Goal: Complete application form: Complete application form

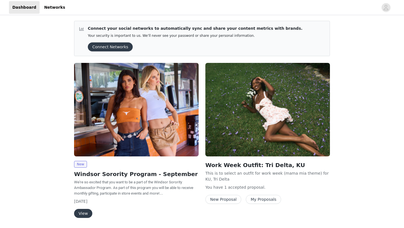
scroll to position [18, 0]
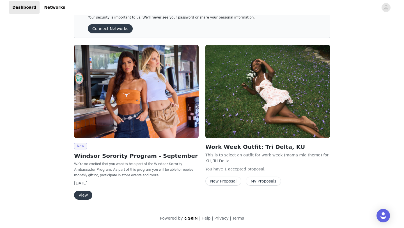
click at [79, 194] on button "View" at bounding box center [83, 194] width 18 height 9
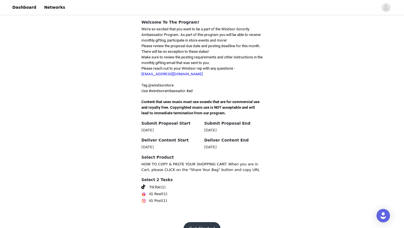
scroll to position [143, 0]
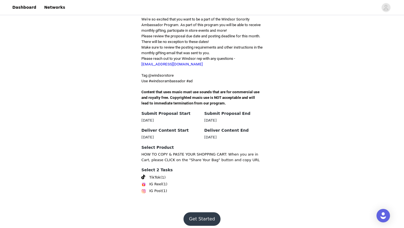
click at [201, 214] on button "Get Started" at bounding box center [201, 218] width 37 height 13
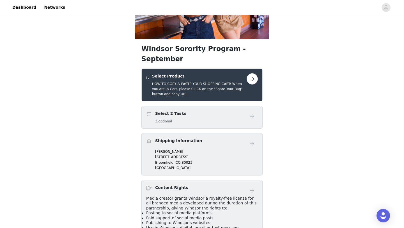
scroll to position [66, 0]
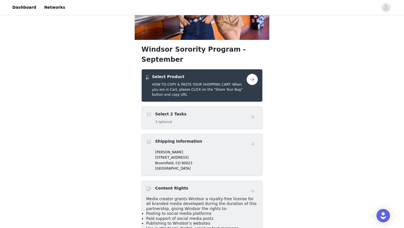
click at [178, 138] on h4 "Shipping Information" at bounding box center [178, 141] width 47 height 6
click at [246, 74] on link at bounding box center [251, 79] width 11 height 11
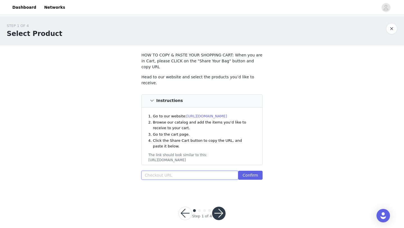
click at [202, 170] on input "text" at bounding box center [189, 174] width 97 height 9
click at [219, 206] on button "button" at bounding box center [218, 212] width 13 height 13
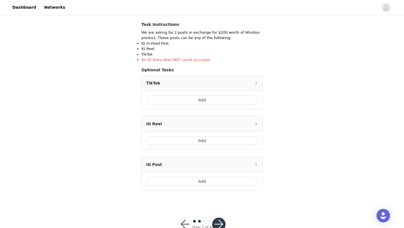
scroll to position [94, 0]
click at [207, 98] on button "Add" at bounding box center [202, 100] width 112 height 9
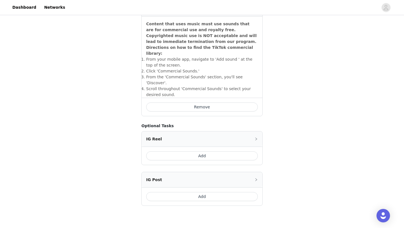
scroll to position [205, 0]
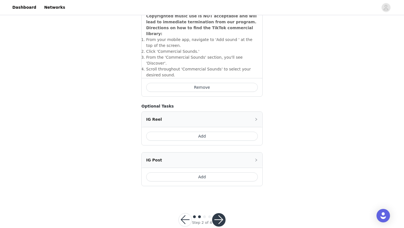
click at [213, 172] on button "Add" at bounding box center [202, 176] width 112 height 9
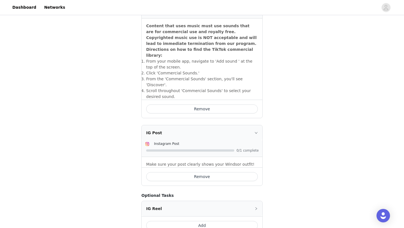
scroll to position [232, 0]
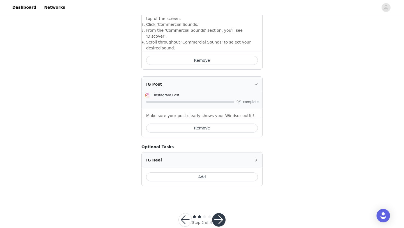
click at [185, 213] on button "button" at bounding box center [184, 219] width 13 height 13
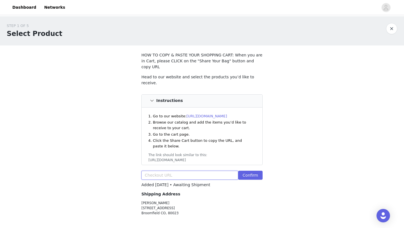
click at [207, 170] on input "text" at bounding box center [189, 174] width 97 height 9
paste input "[URL][DOMAIN_NAME]"
type input "[URL][DOMAIN_NAME]"
click at [246, 170] on button "Confirm" at bounding box center [250, 174] width 24 height 9
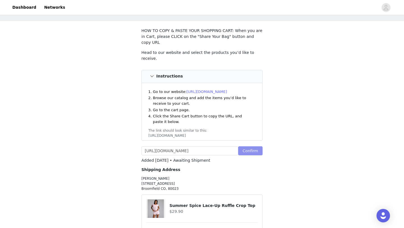
scroll to position [25, 0]
click at [164, 176] on p "[PERSON_NAME] [STREET_ADDRESS]" at bounding box center [201, 182] width 121 height 15
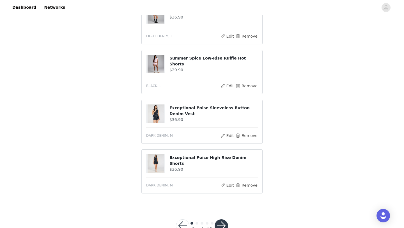
scroll to position [329, 0]
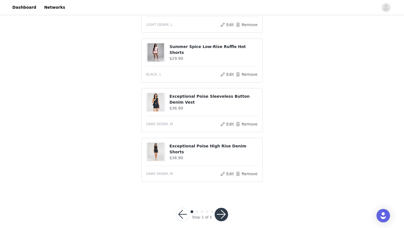
click at [222, 207] on button "button" at bounding box center [220, 213] width 13 height 13
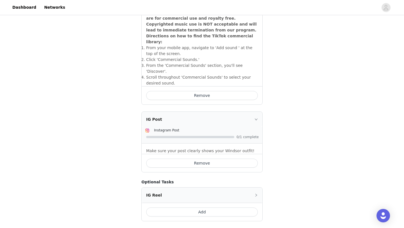
scroll to position [232, 0]
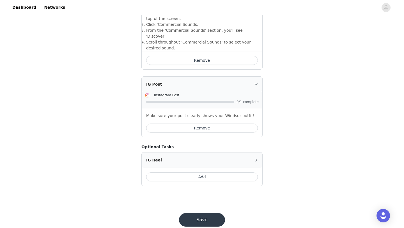
click at [214, 213] on button "Save" at bounding box center [202, 219] width 46 height 13
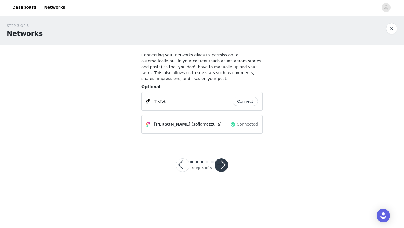
click at [241, 99] on button "Connect" at bounding box center [244, 101] width 25 height 9
click at [219, 164] on button "button" at bounding box center [220, 164] width 13 height 13
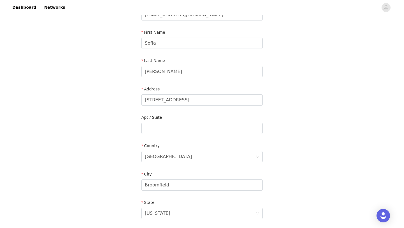
scroll to position [51, 0]
drag, startPoint x: 196, startPoint y: 101, endPoint x: 96, endPoint y: 100, distance: 100.9
click at [96, 100] on div "STEP 4 OF 5 Shipping Information Email [EMAIL_ADDRESS][DOMAIN_NAME] First Name …" at bounding box center [202, 128] width 404 height 326
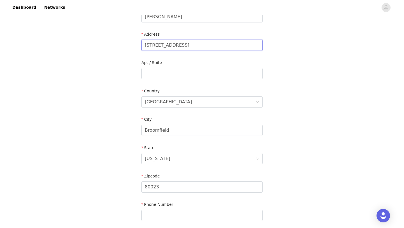
scroll to position [112, 0]
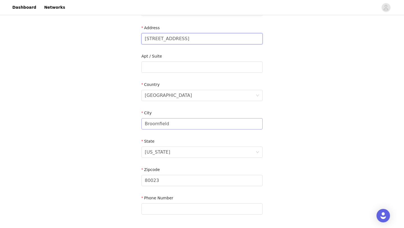
type input "[STREET_ADDRESS]"
click at [168, 125] on input "Broomfield" at bounding box center [201, 123] width 121 height 11
type input "[PERSON_NAME]"
click at [166, 149] on div "[US_STATE]" at bounding box center [200, 152] width 111 height 11
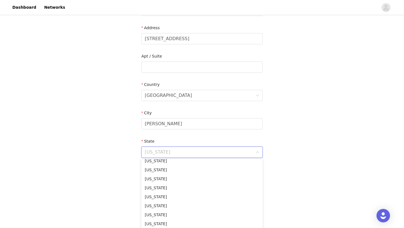
scroll to position [172, 0]
click at [171, 191] on li "[US_STATE]" at bounding box center [201, 189] width 121 height 9
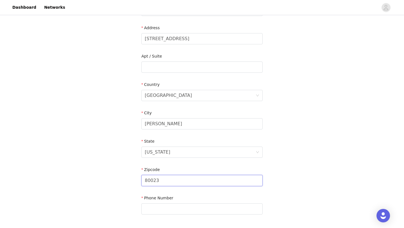
click at [166, 180] on input "80023" at bounding box center [201, 180] width 121 height 11
click at [166, 179] on input "80023" at bounding box center [201, 180] width 121 height 11
type input "66044"
click at [177, 207] on input "text" at bounding box center [201, 208] width 121 height 11
type input "3039293201"
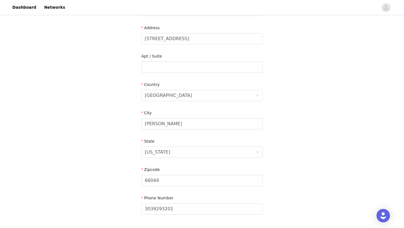
click at [123, 211] on div "STEP 4 OF 5 Shipping Information Email [EMAIL_ADDRESS][DOMAIN_NAME] First Name …" at bounding box center [202, 67] width 404 height 326
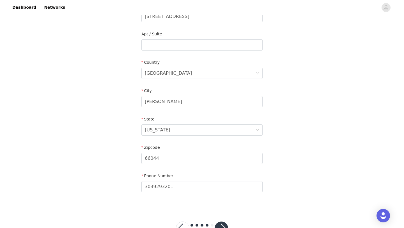
scroll to position [154, 0]
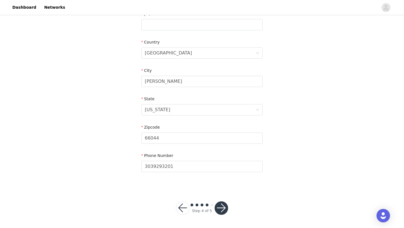
click at [222, 205] on button "button" at bounding box center [220, 207] width 13 height 13
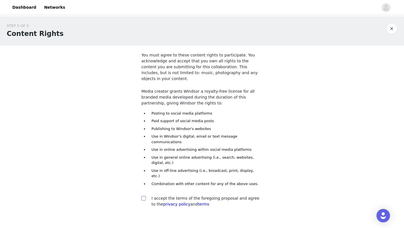
click at [143, 196] on input "checkbox" at bounding box center [143, 198] width 4 height 4
checkbox input "true"
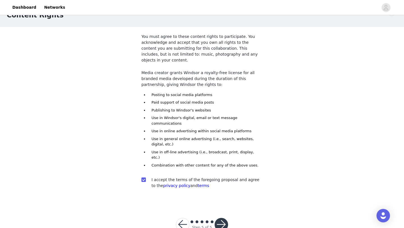
click at [221, 217] on button "button" at bounding box center [220, 223] width 13 height 13
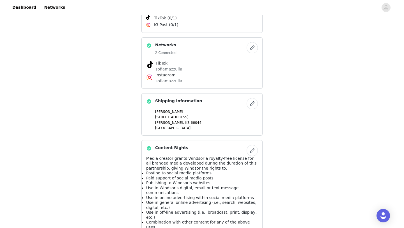
scroll to position [356, 0]
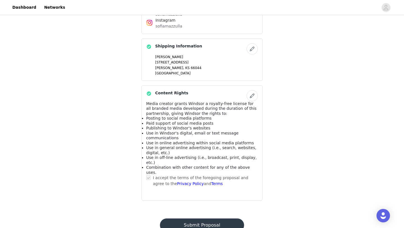
click at [215, 218] on button "Submit Proposal" at bounding box center [202, 224] width 84 height 13
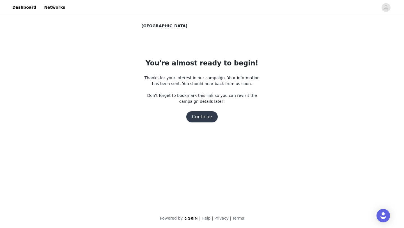
scroll to position [0, 0]
click at [203, 117] on button "Continue" at bounding box center [201, 116] width 31 height 11
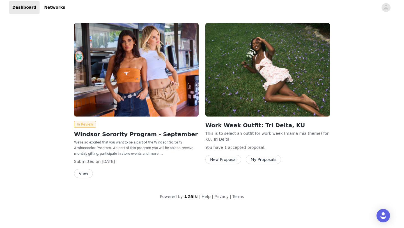
click at [81, 173] on button "View" at bounding box center [83, 173] width 19 height 9
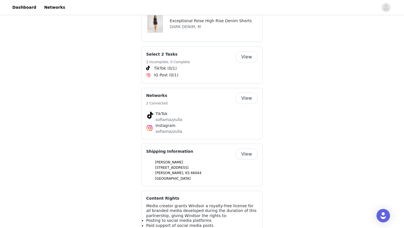
scroll to position [381, 0]
